Goal: Information Seeking & Learning: Learn about a topic

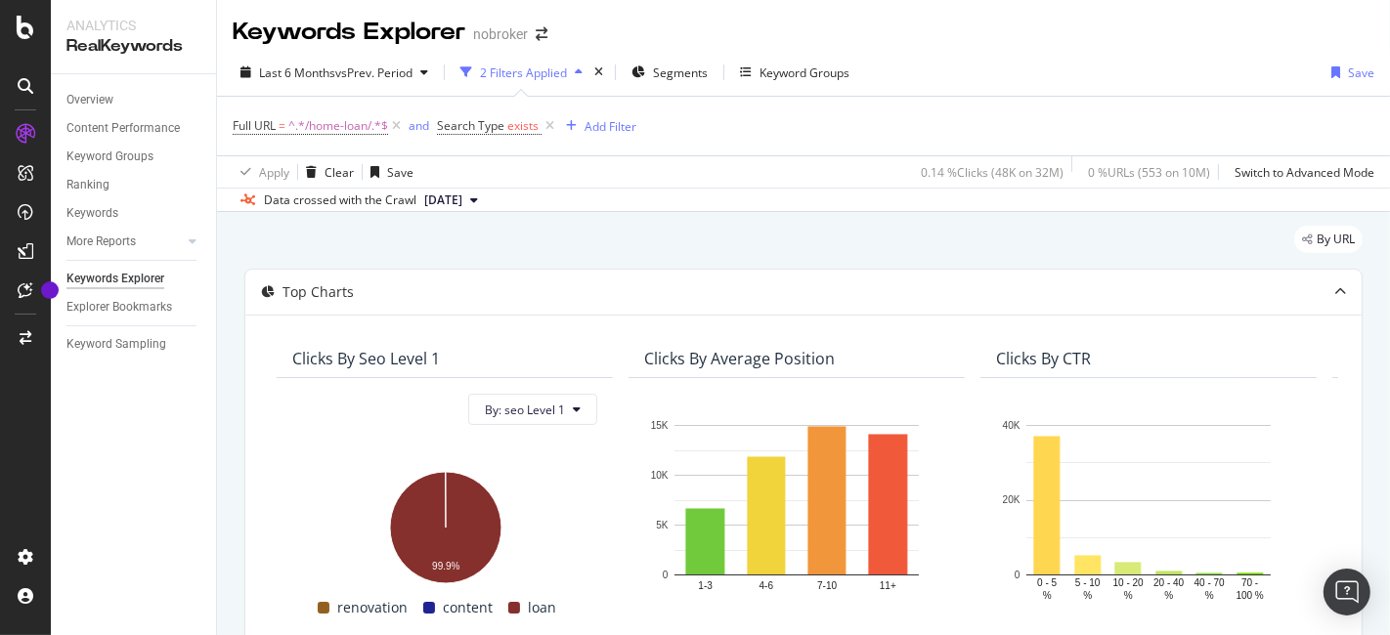
scroll to position [0, 29]
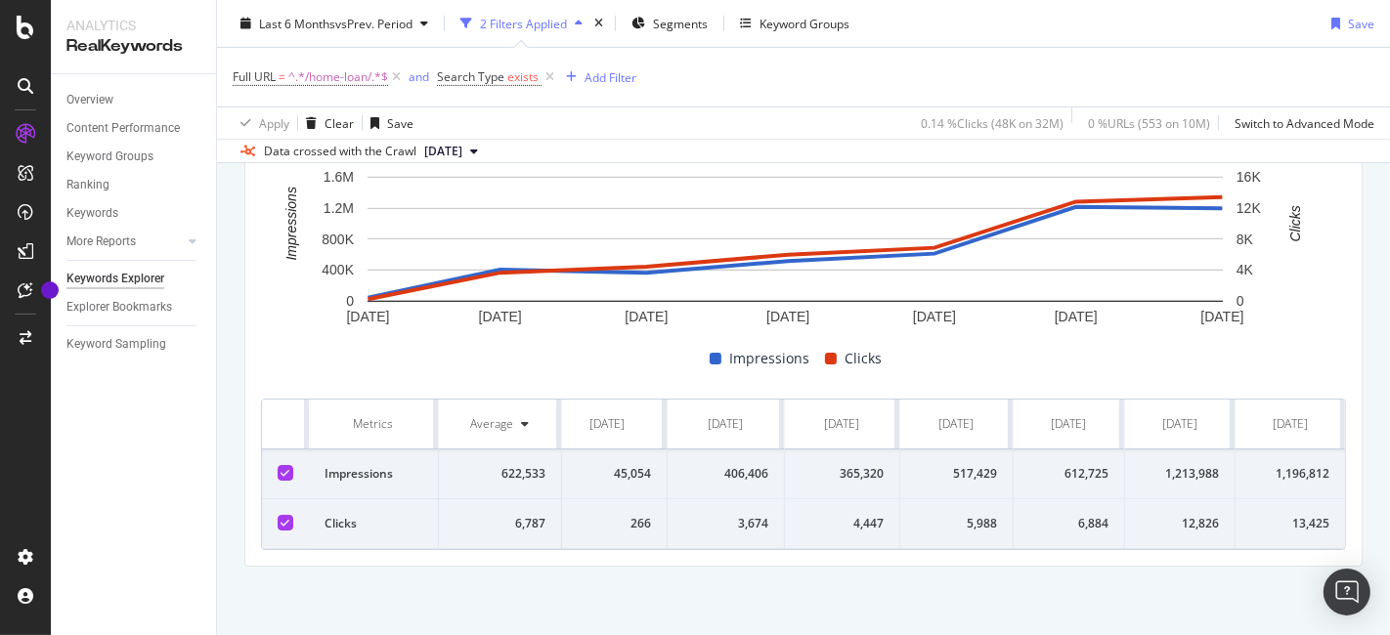
click at [733, 515] on div "3,674" at bounding box center [725, 524] width 85 height 18
copy div "3,674"
click at [851, 515] on div "4,447" at bounding box center [841, 524] width 83 height 18
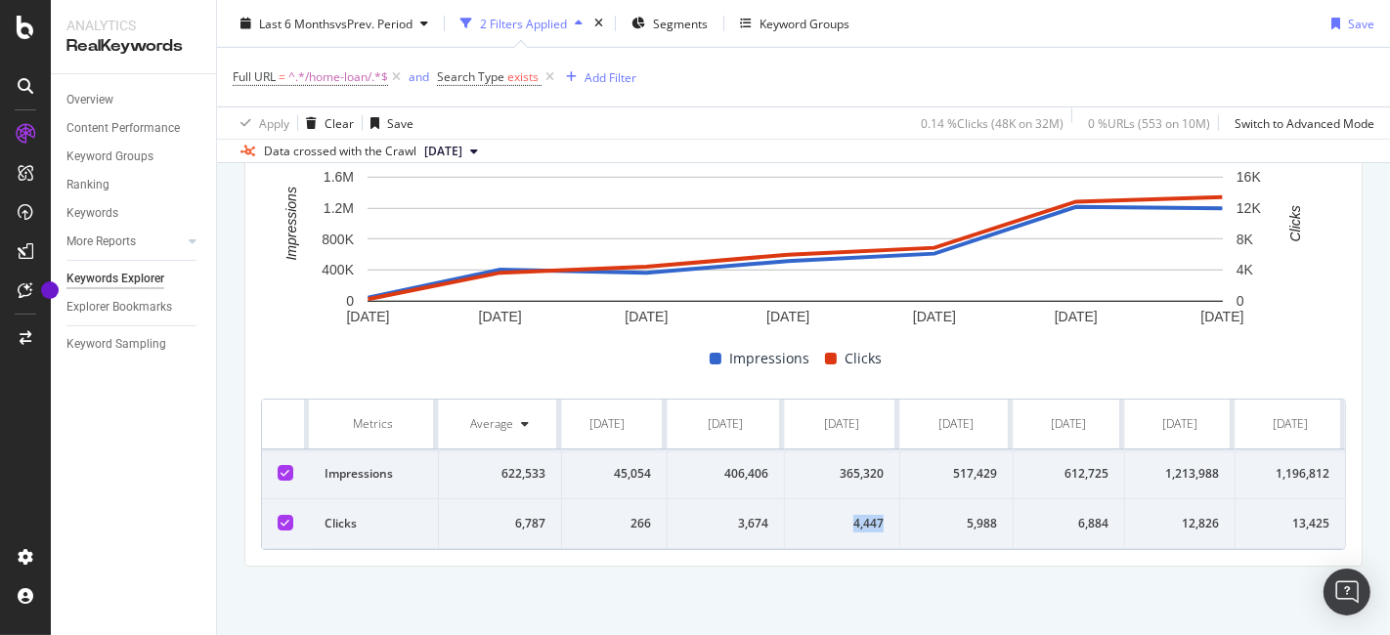
copy div "4,447"
click at [842, 465] on div "365,320" at bounding box center [841, 474] width 83 height 18
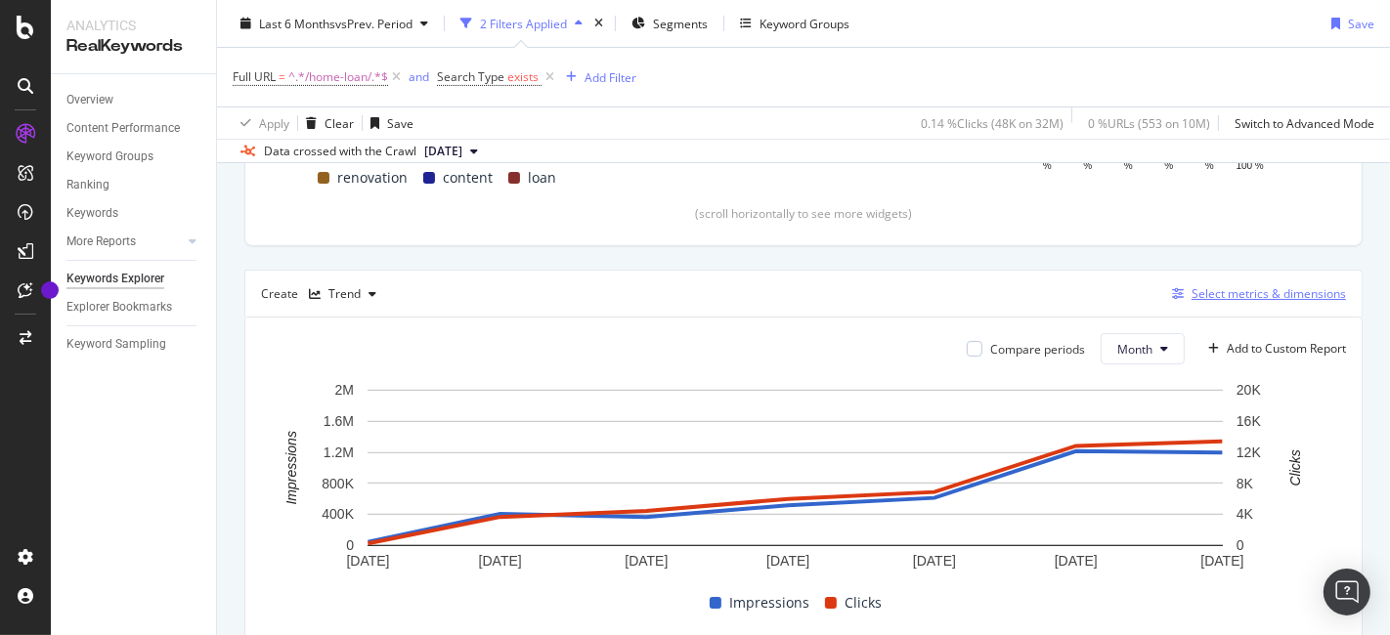
click at [1281, 294] on div "Select metrics & dimensions" at bounding box center [1268, 293] width 154 height 17
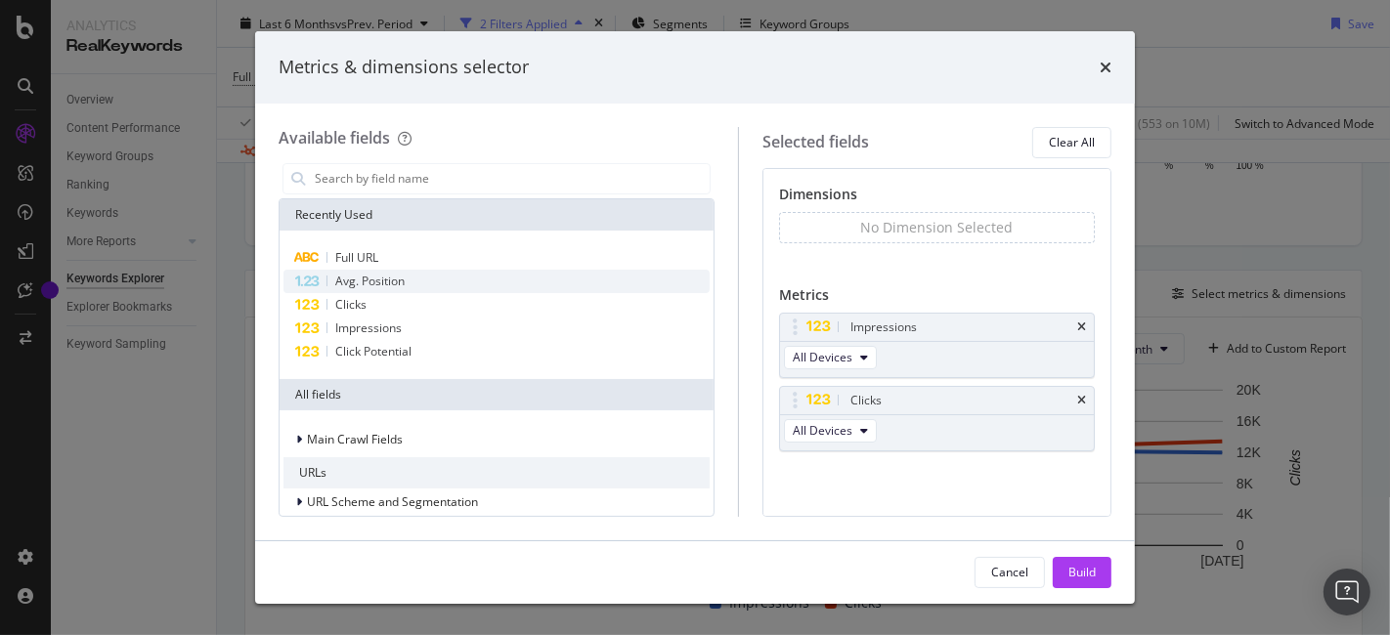
click at [418, 278] on div "Avg. Position" at bounding box center [496, 281] width 426 height 23
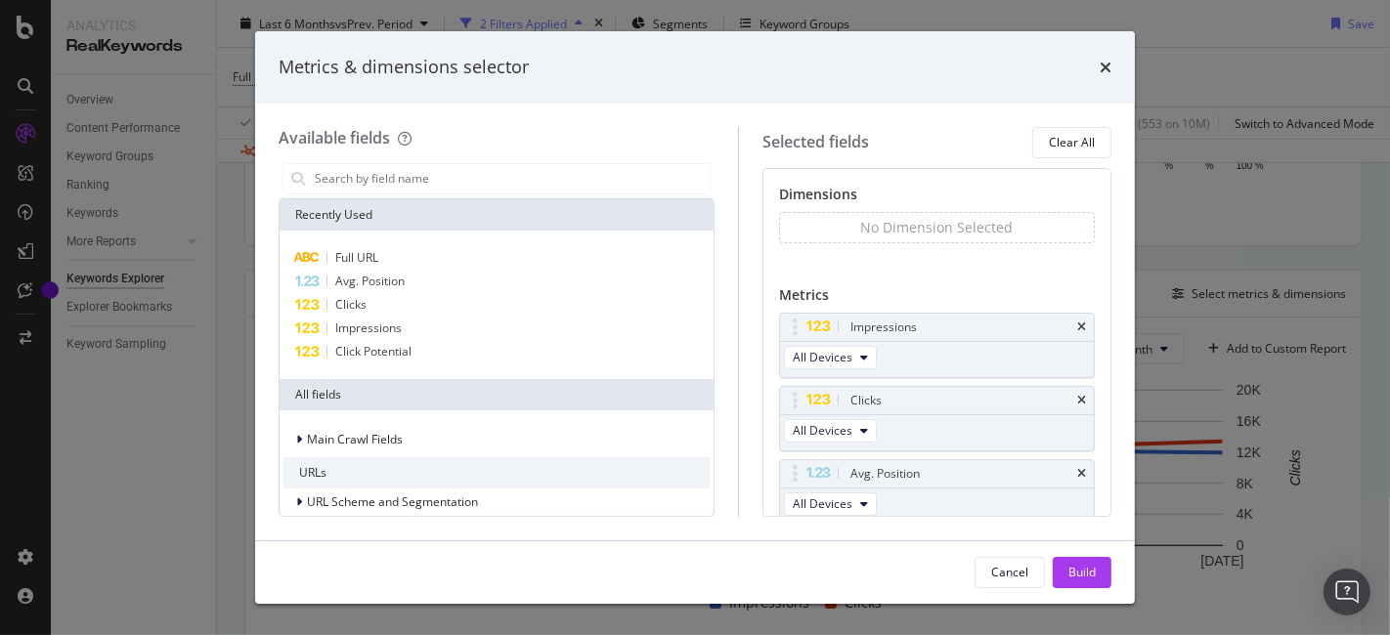
scroll to position [5, 0]
click at [1087, 581] on div "Build" at bounding box center [1081, 572] width 27 height 17
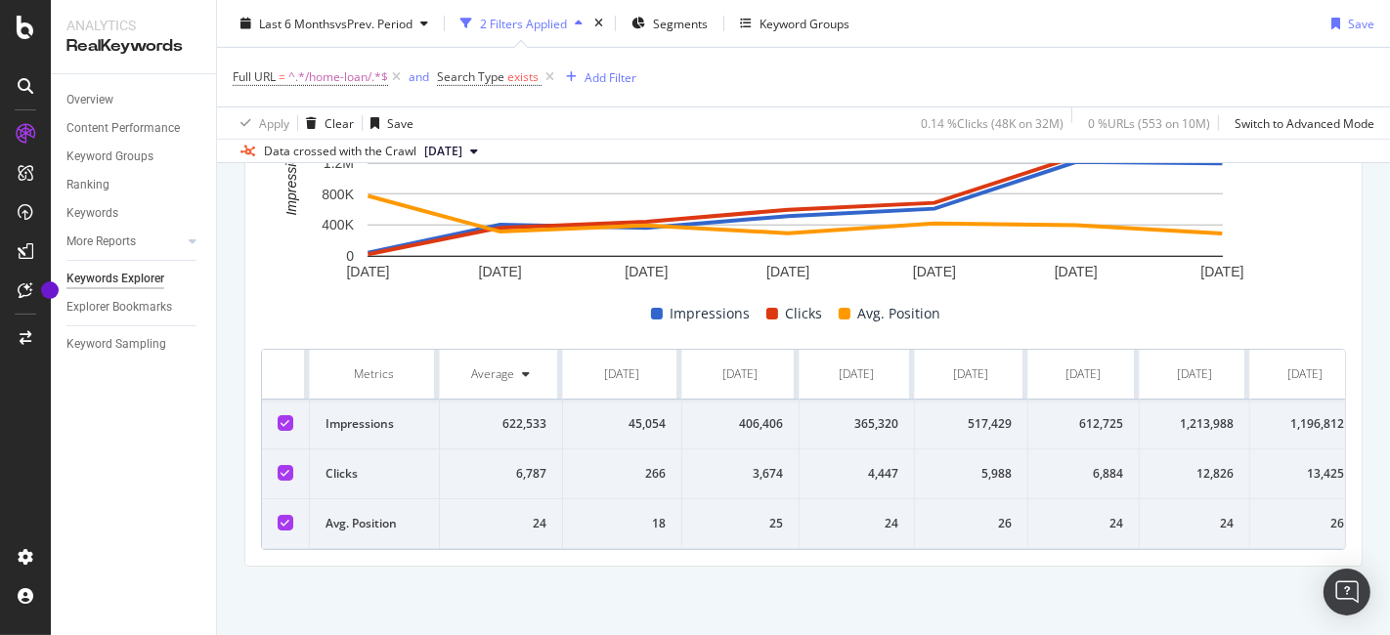
scroll to position [0, 29]
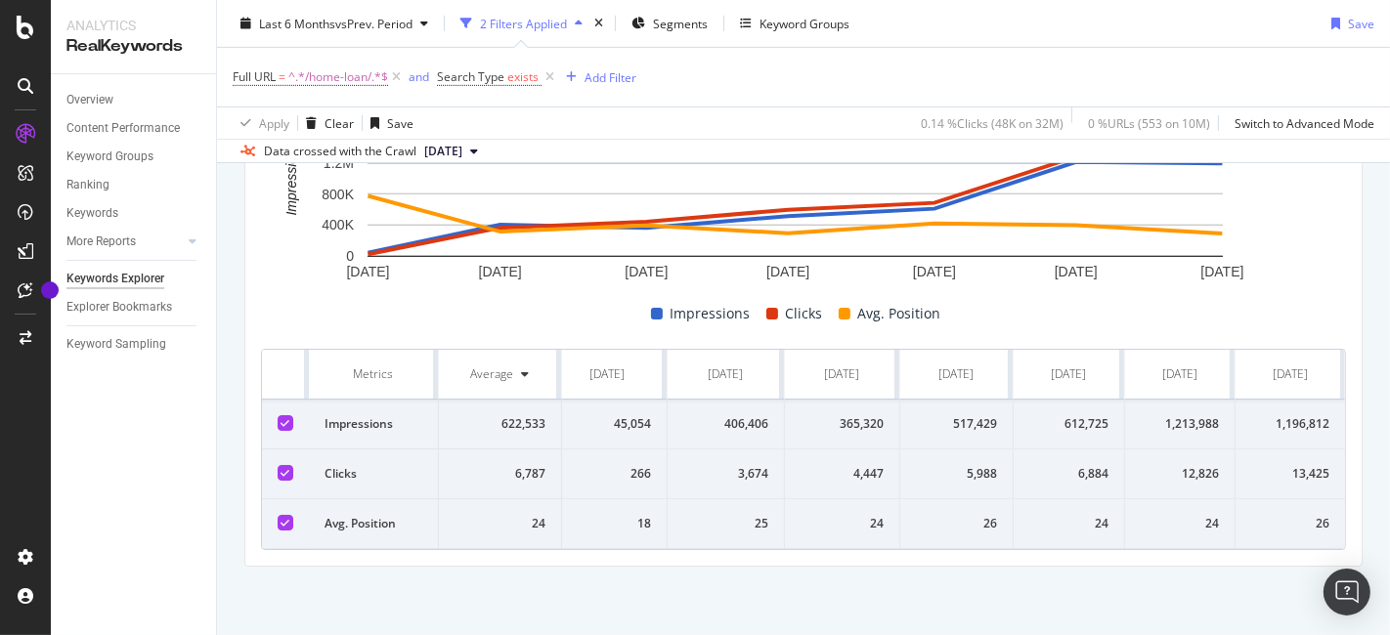
click at [845, 465] on div "4,447" at bounding box center [841, 474] width 83 height 18
copy div "4,447"
click at [832, 415] on div "365,320" at bounding box center [841, 424] width 83 height 18
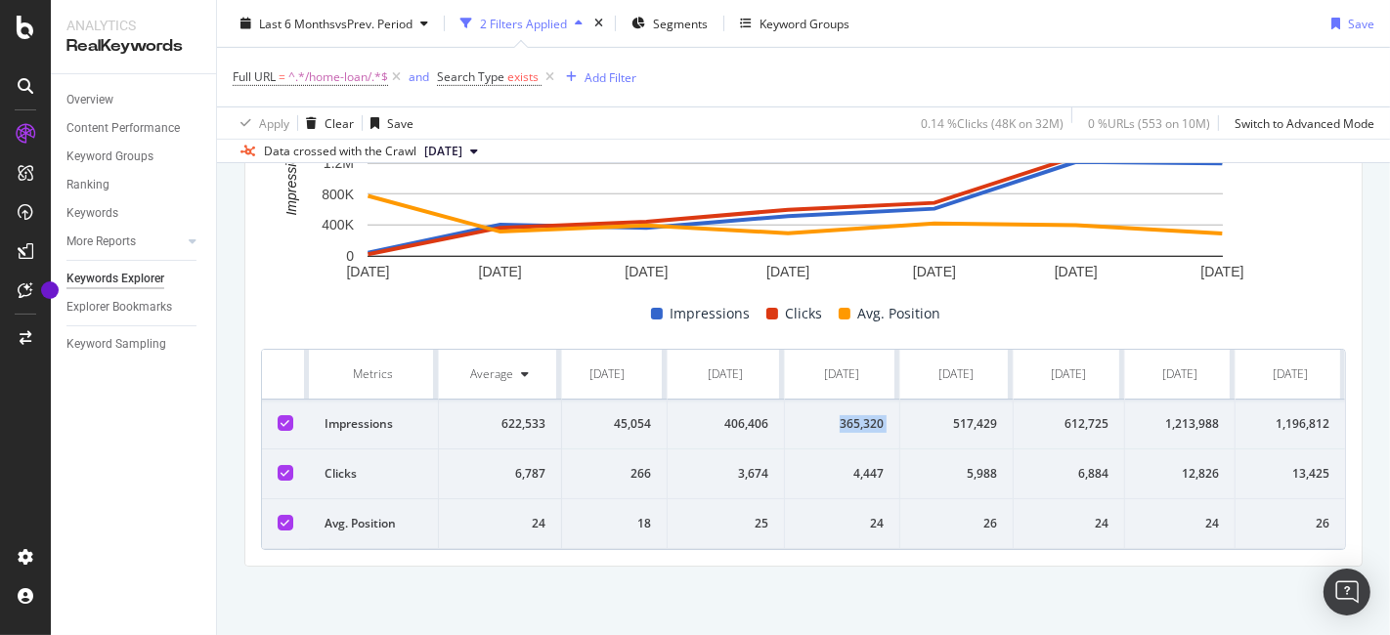
click at [832, 415] on div "365,320" at bounding box center [841, 424] width 83 height 18
copy div "365,320"
click at [860, 515] on div "24" at bounding box center [841, 524] width 83 height 18
copy div "24"
click at [860, 515] on div "24" at bounding box center [841, 524] width 83 height 18
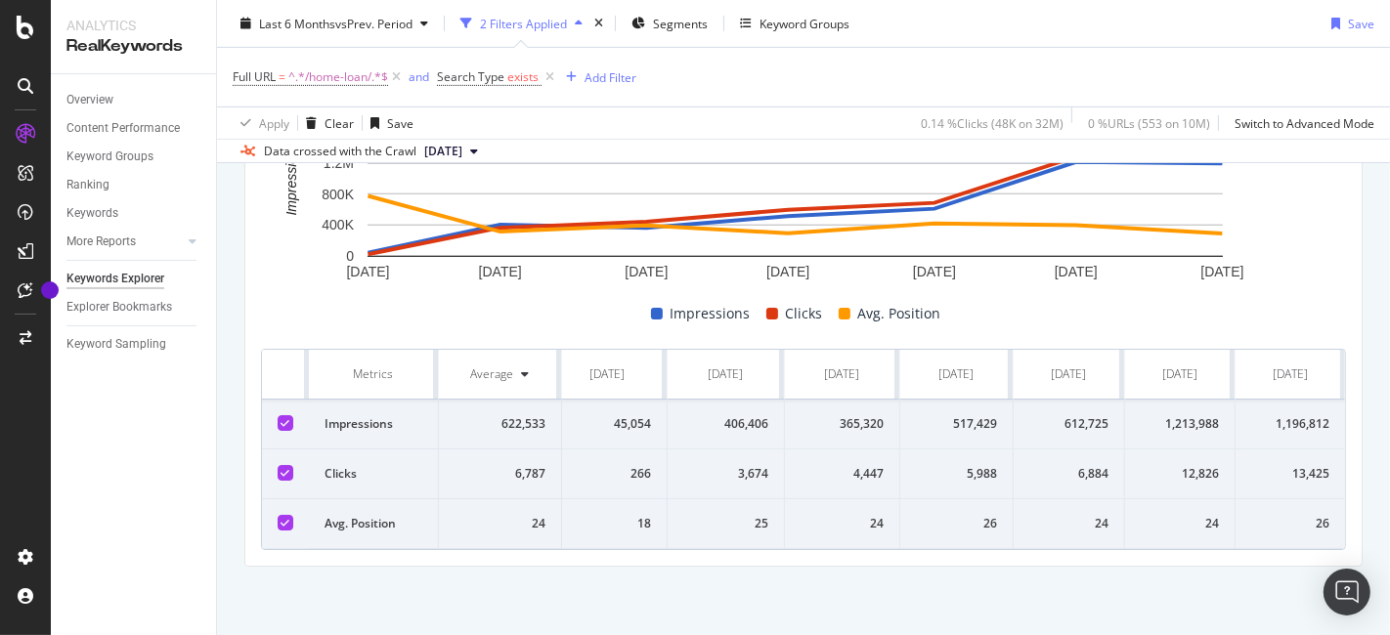
click at [971, 465] on div "5,988" at bounding box center [956, 474] width 81 height 18
copy div "5,988"
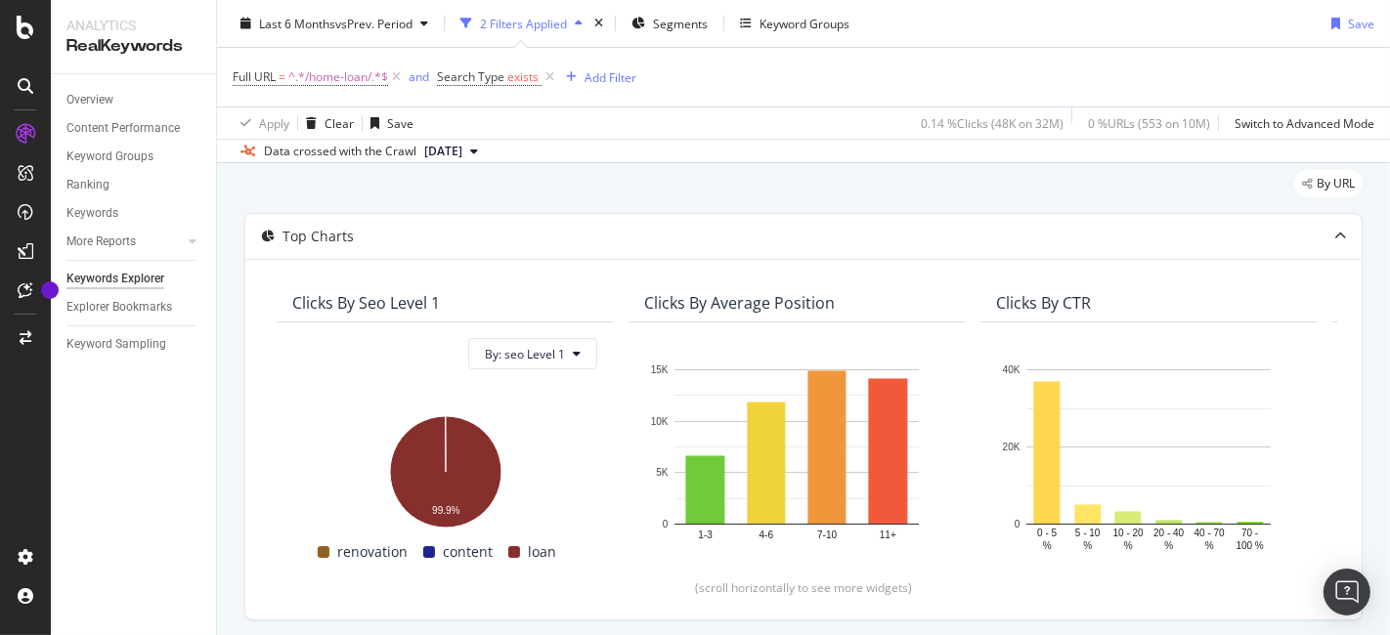
scroll to position [0, 0]
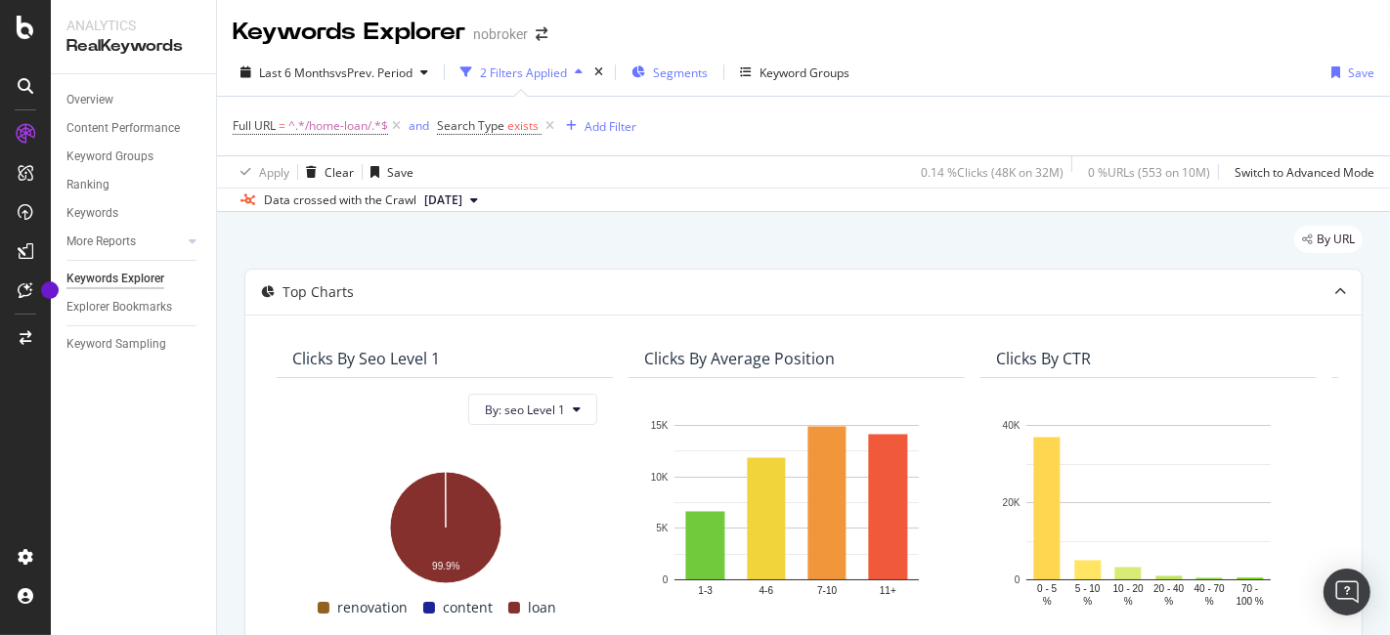
click at [672, 85] on div "Segments" at bounding box center [669, 72] width 76 height 29
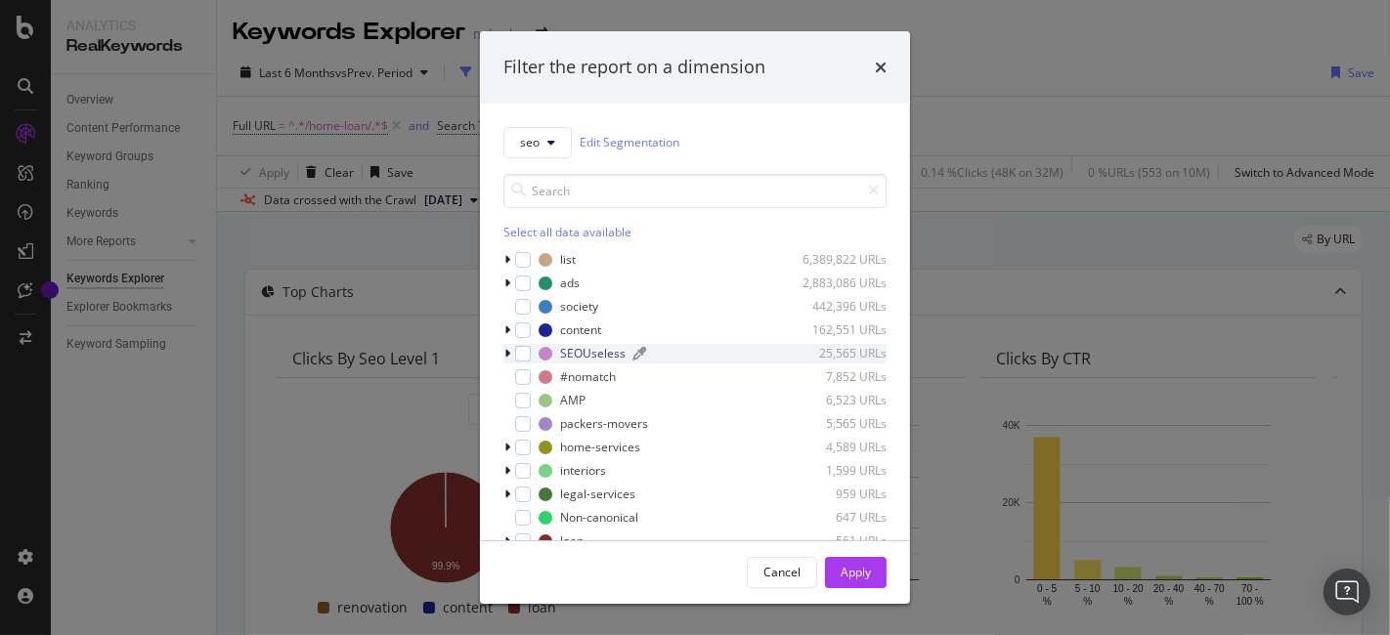
scroll to position [85, 0]
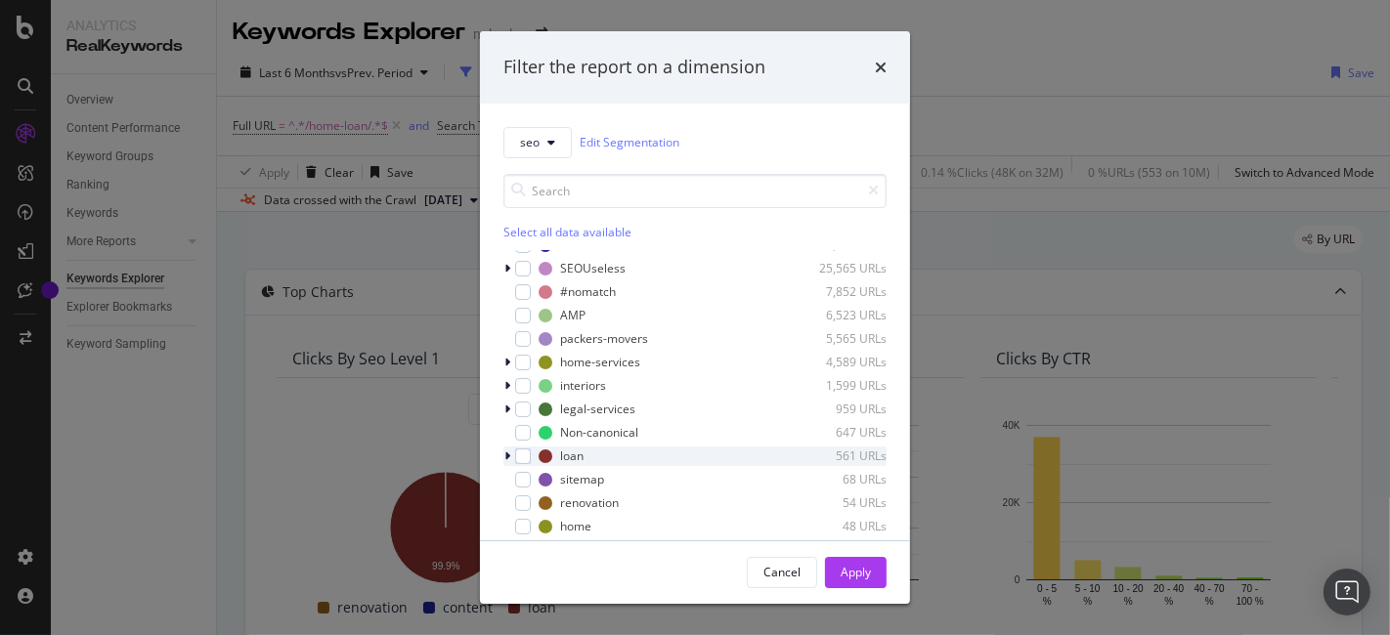
click at [509, 454] on icon "modal" at bounding box center [507, 457] width 6 height 12
click at [533, 476] on div "modal" at bounding box center [535, 480] width 16 height 16
click at [870, 577] on div "Apply" at bounding box center [856, 572] width 30 height 17
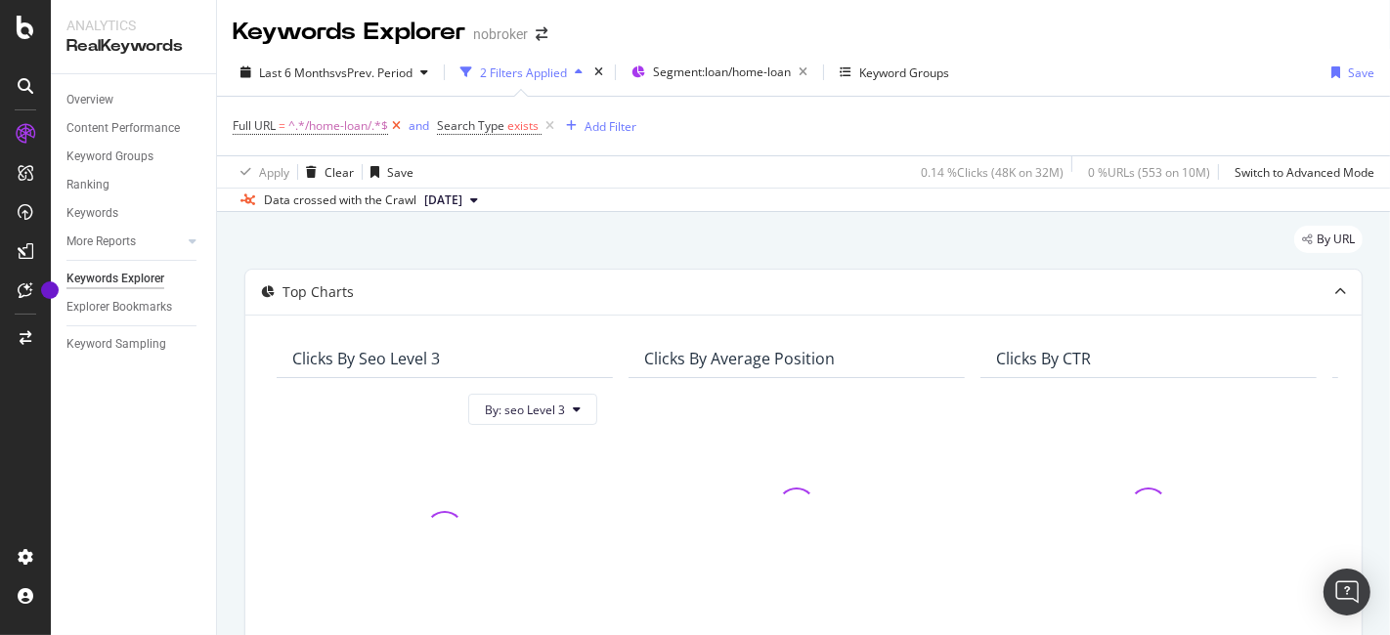
click at [399, 127] on icon at bounding box center [396, 126] width 17 height 20
click at [399, 127] on div "Add Filter" at bounding box center [406, 126] width 52 height 17
click at [736, 143] on div "Search Type exists Add Filter" at bounding box center [804, 126] width 1142 height 59
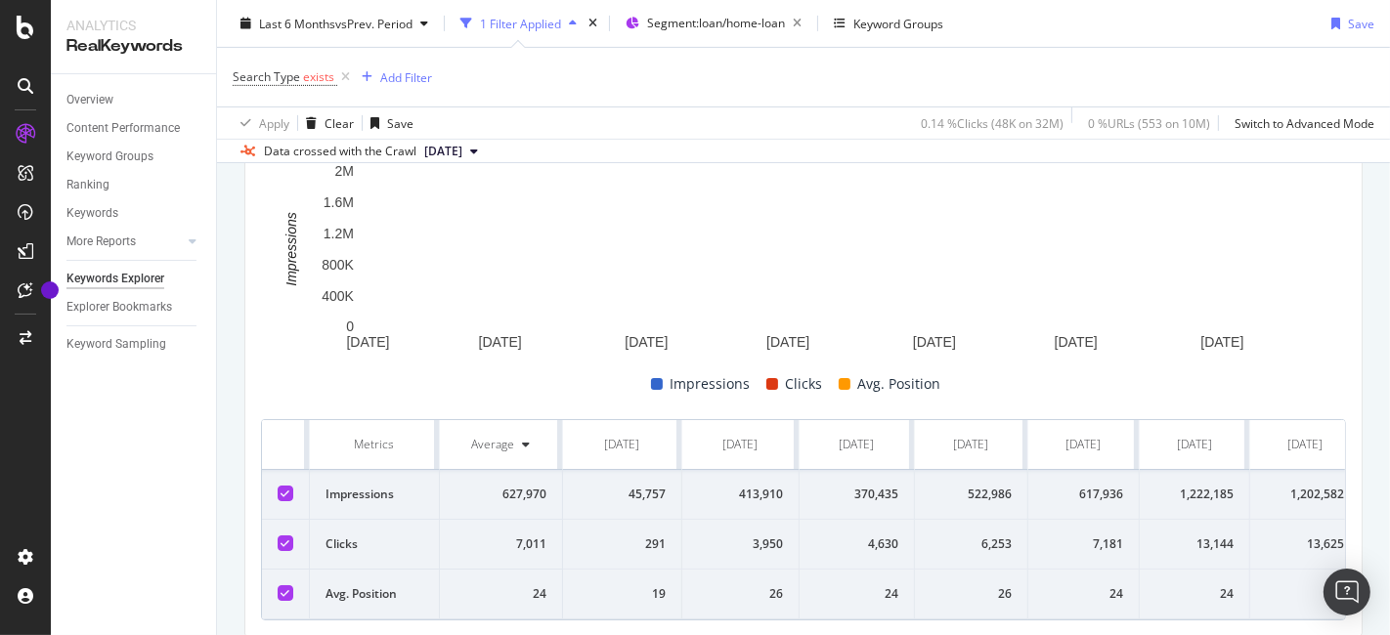
scroll to position [731, 0]
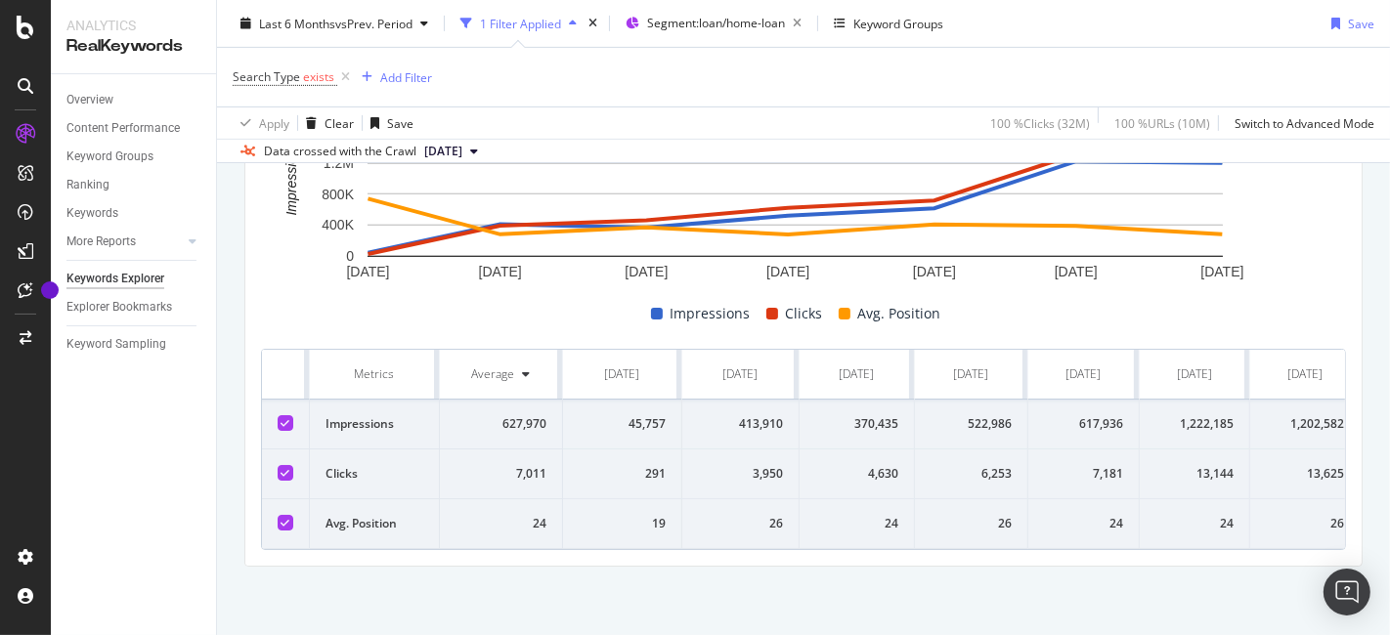
click at [992, 465] on div "6,253" at bounding box center [970, 474] width 81 height 18
click at [1104, 465] on div "7,181" at bounding box center [1083, 474] width 79 height 18
copy div "7,181"
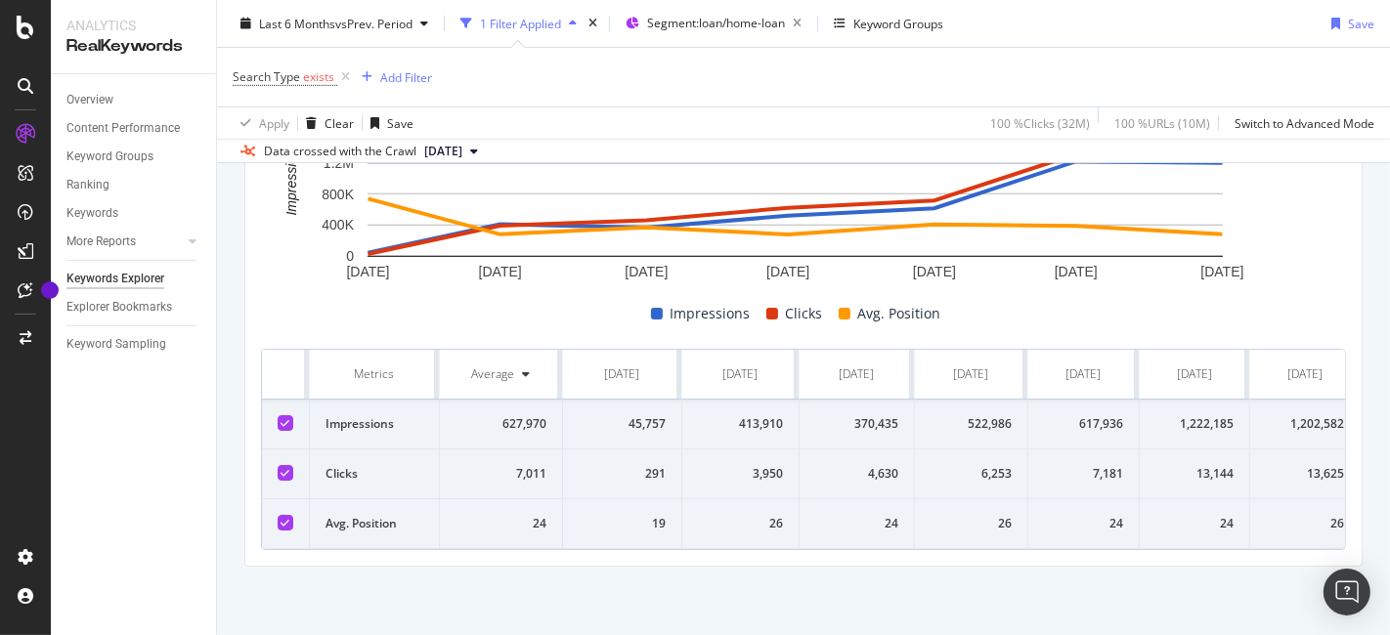
click at [868, 465] on div "4,630" at bounding box center [856, 474] width 83 height 18
copy div "4,630"
click at [882, 415] on div "370,435" at bounding box center [856, 424] width 83 height 18
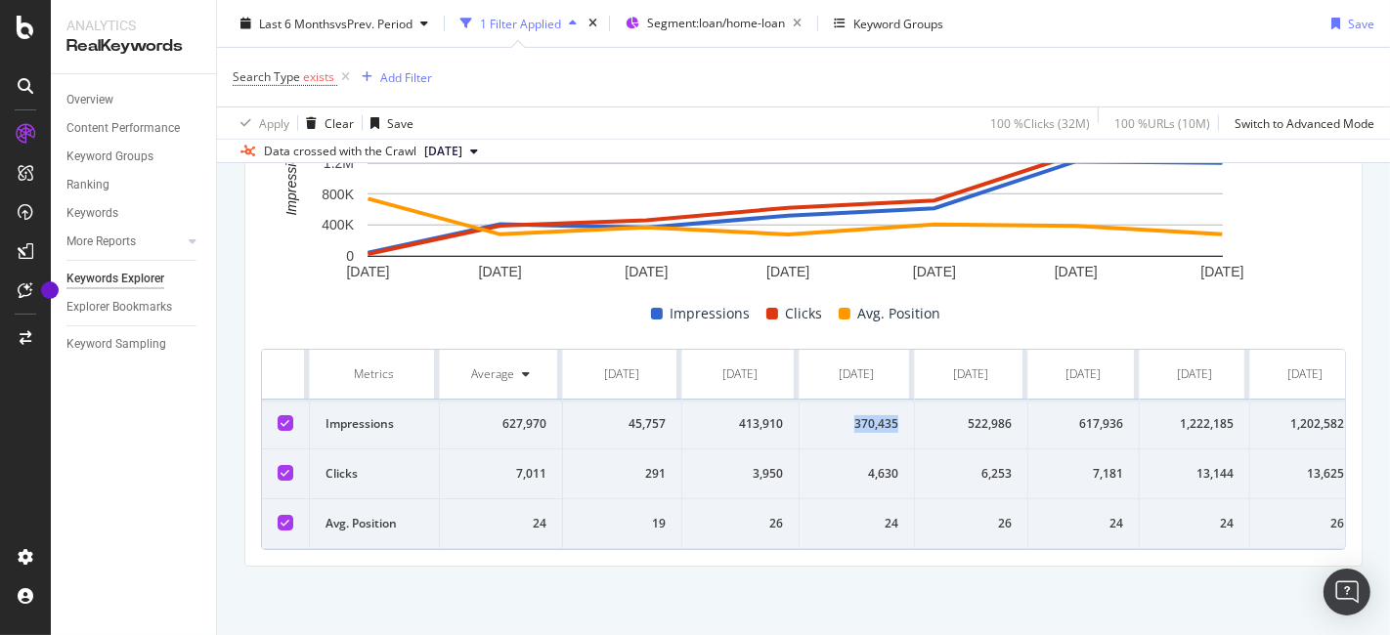
copy div "370,435"
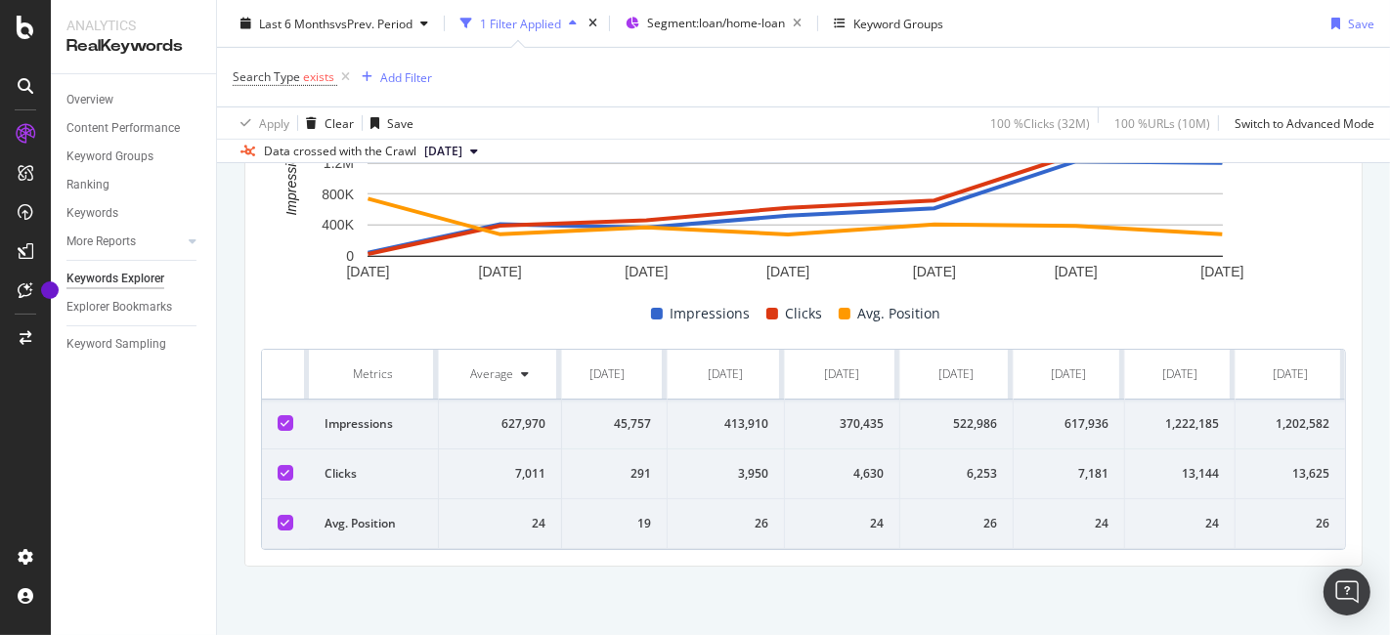
click at [1087, 415] on div "617,936" at bounding box center [1068, 424] width 79 height 18
copy div "617,936"
click at [1174, 465] on div "13,144" at bounding box center [1180, 474] width 78 height 18
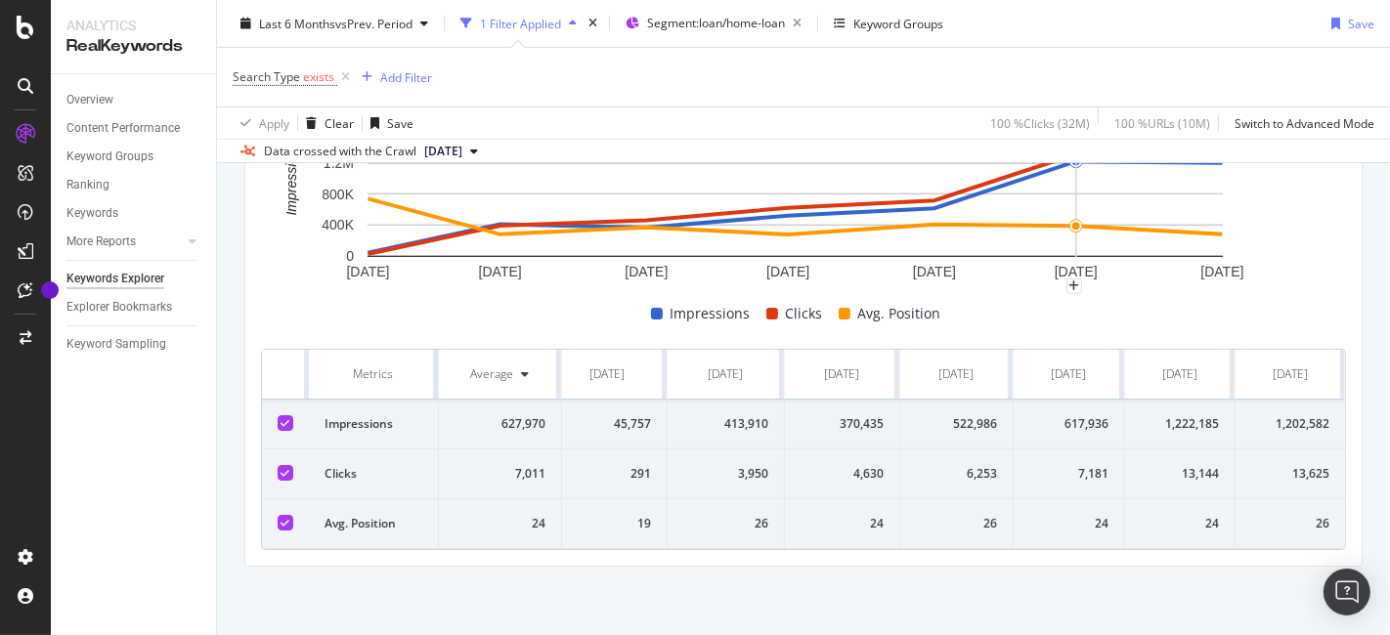
click at [1167, 415] on div "1,222,185" at bounding box center [1180, 424] width 78 height 18
click at [1278, 465] on div "13,625" at bounding box center [1290, 474] width 78 height 18
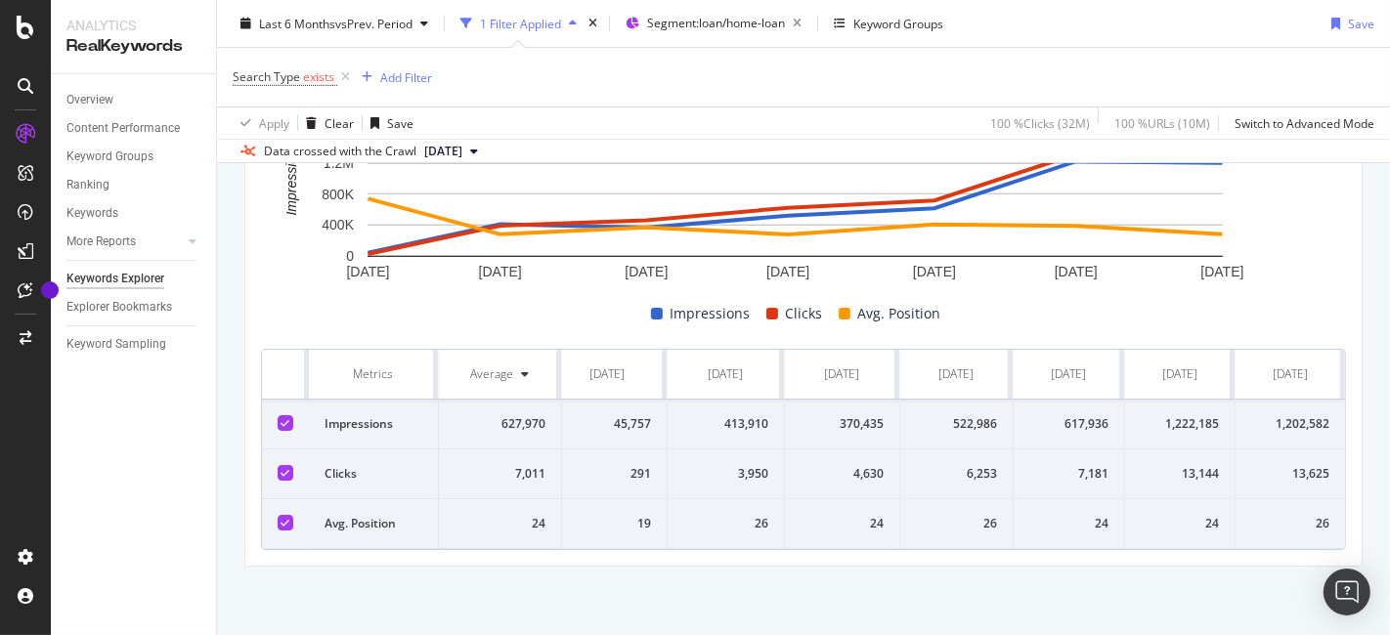
click at [1273, 415] on div "1,202,582" at bounding box center [1290, 424] width 78 height 18
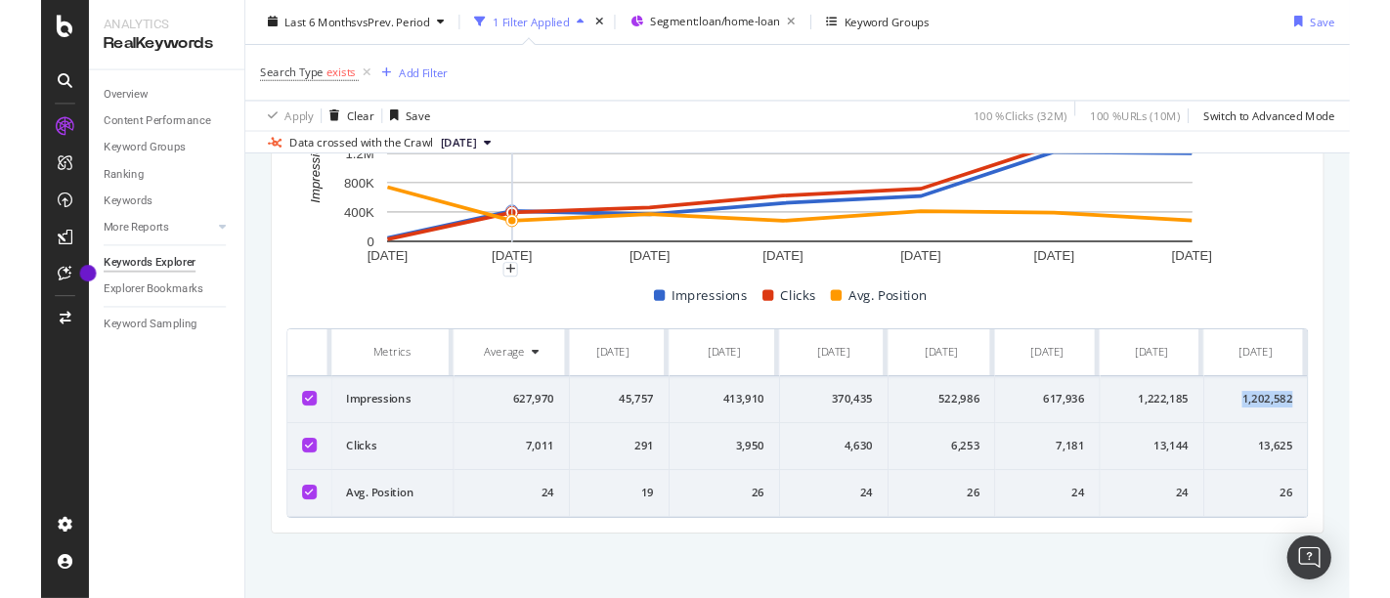
scroll to position [0, 0]
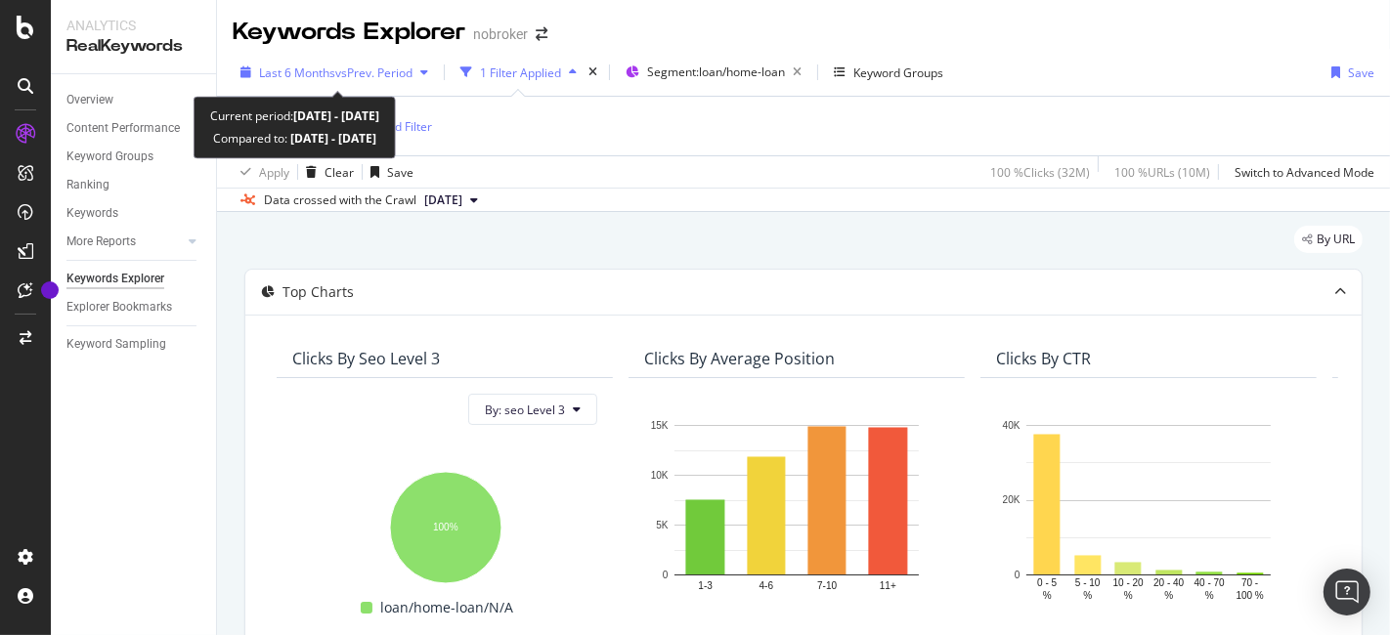
click at [381, 82] on div "Last 6 Months vs Prev. Period" at bounding box center [334, 72] width 203 height 29
